Goal: Complete application form

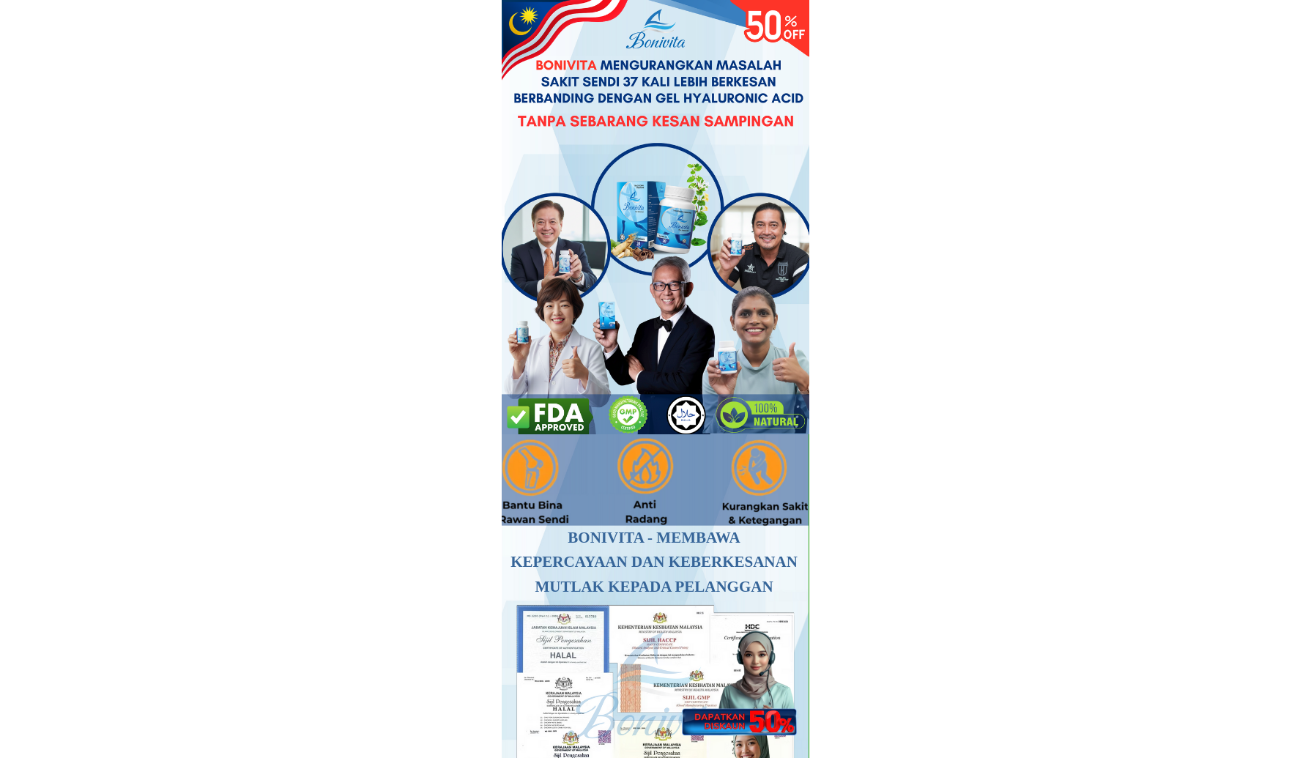
click at [749, 701] on div at bounding box center [738, 673] width 130 height 126
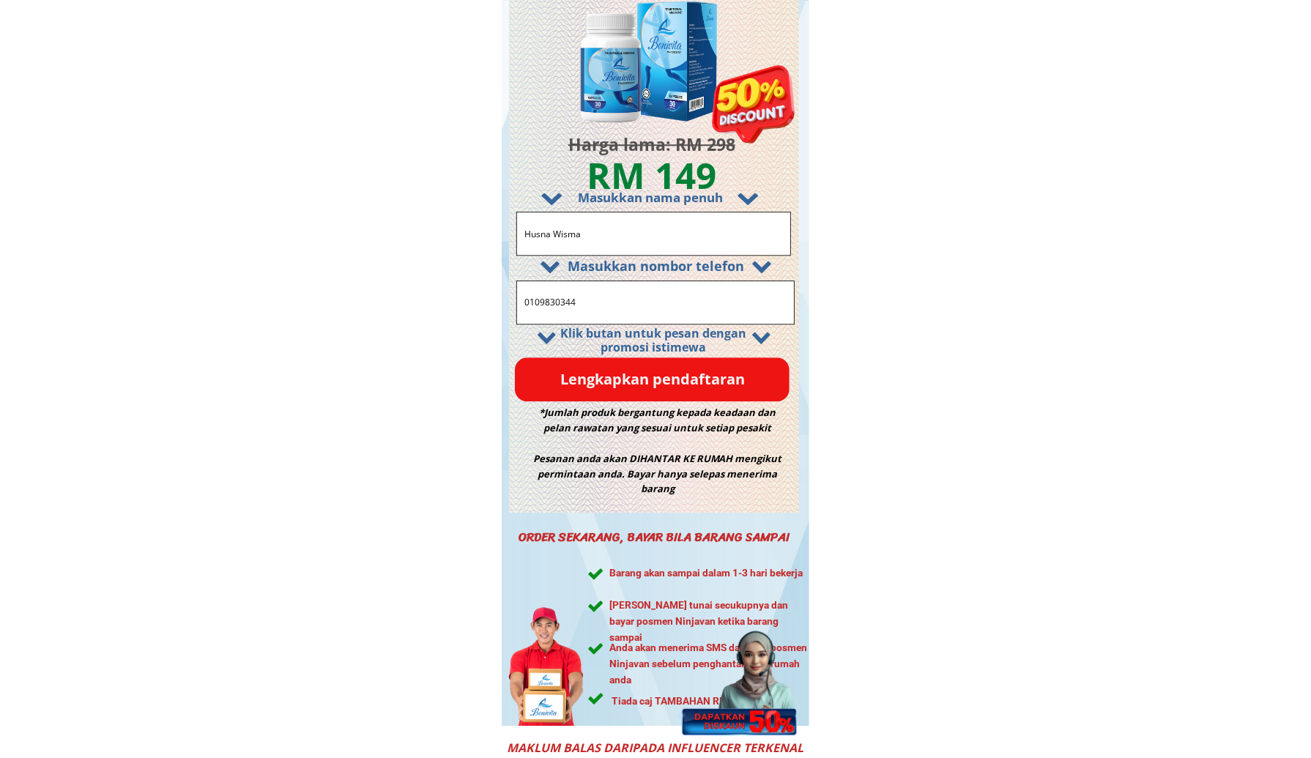
drag, startPoint x: 634, startPoint y: 303, endPoint x: 508, endPoint y: 405, distance: 162.0
paste input "https://[DOMAIN_NAME]/GQB7V8?fbclid={fbclid}&utm_campaign={{[DOMAIN_NAME]}}&utm…"
click at [601, 298] on input "https://[DOMAIN_NAME]/GQB7V8?fbclid={fbclid}&utm_campaign={{[DOMAIN_NAME]}}&utm…" at bounding box center [655, 302] width 269 height 42
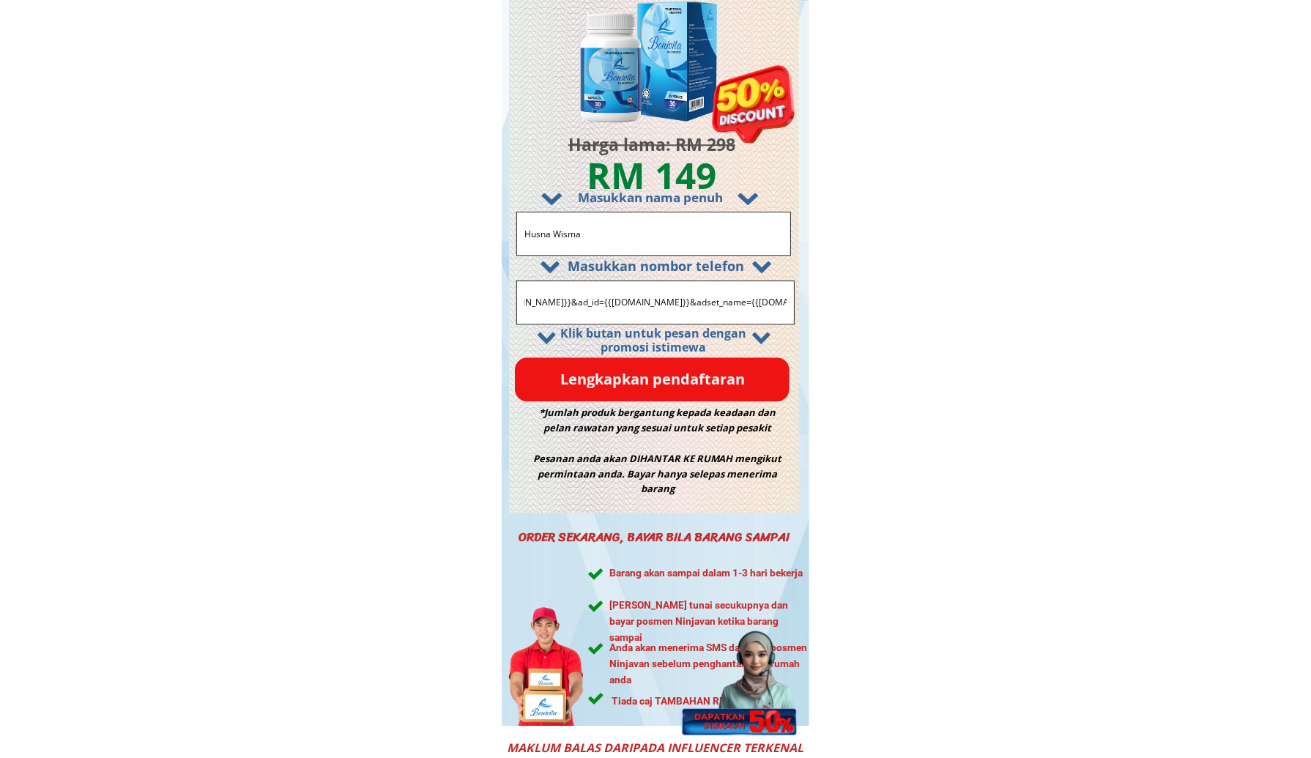
click at [601, 298] on input "https://[DOMAIN_NAME]/GQB7V8?fbclid={fbclid}&utm_campaign={{[DOMAIN_NAME]}}&utm…" at bounding box center [655, 302] width 269 height 42
paste input "0149984997"
type input "0149984997"
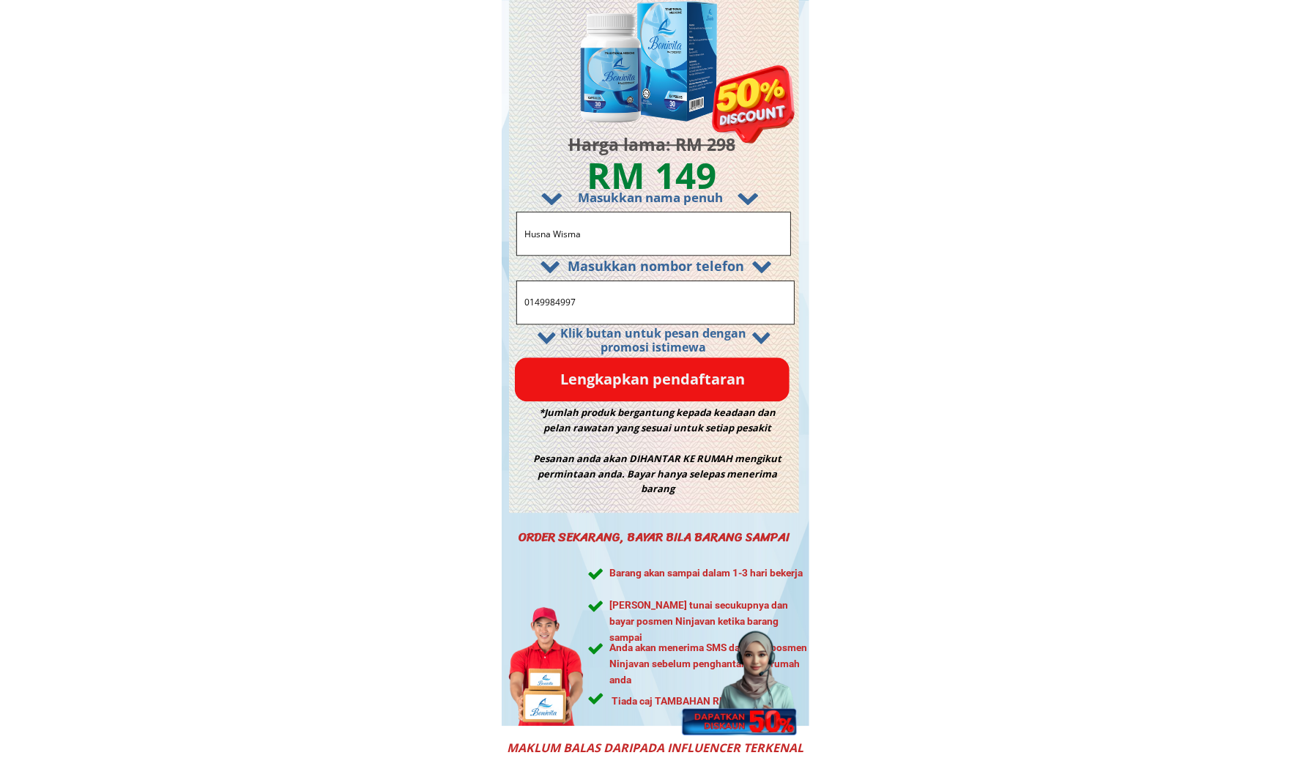
drag, startPoint x: 616, startPoint y: 231, endPoint x: 390, endPoint y: 234, distance: 225.6
paste input "[PERSON_NAME]"
type input "[PERSON_NAME]"
click at [586, 386] on p "Lengkapkan pendaftaran" at bounding box center [652, 379] width 275 height 44
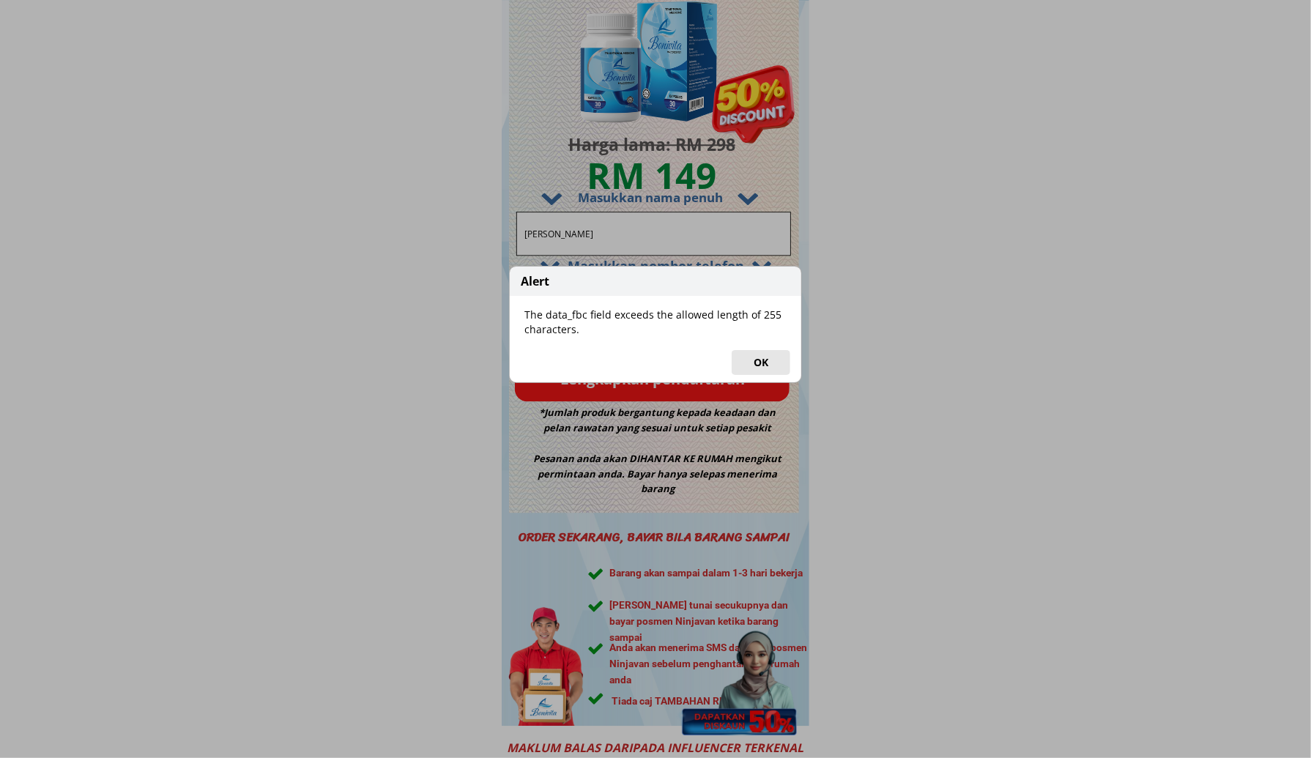
click at [745, 363] on button "OK" at bounding box center [761, 362] width 59 height 25
